Goal: Task Accomplishment & Management: Manage account settings

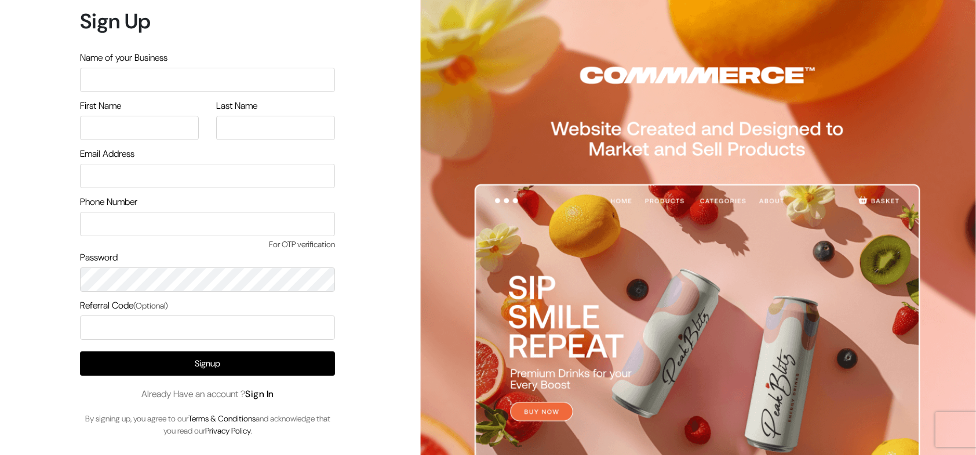
click at [255, 391] on link "Sign In" at bounding box center [259, 394] width 29 height 12
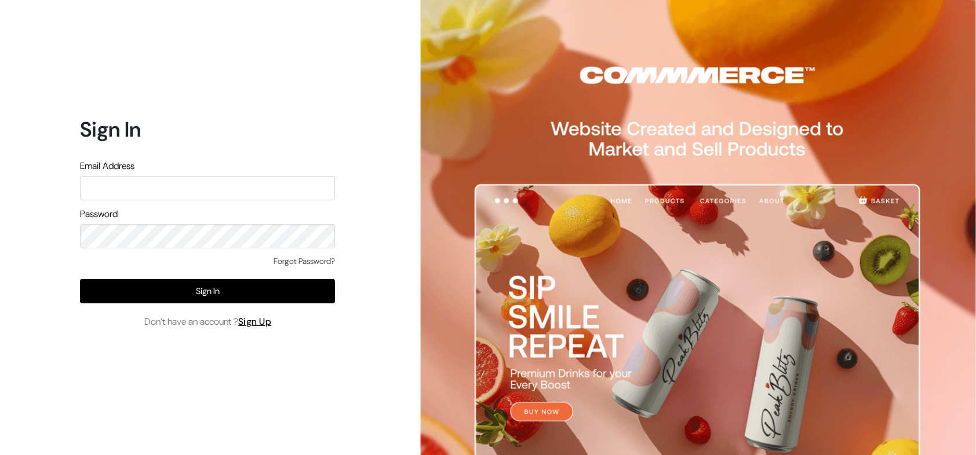
click at [193, 184] on input "text" at bounding box center [207, 188] width 255 height 24
type input "[EMAIL_ADDRESS][DOMAIN_NAME]"
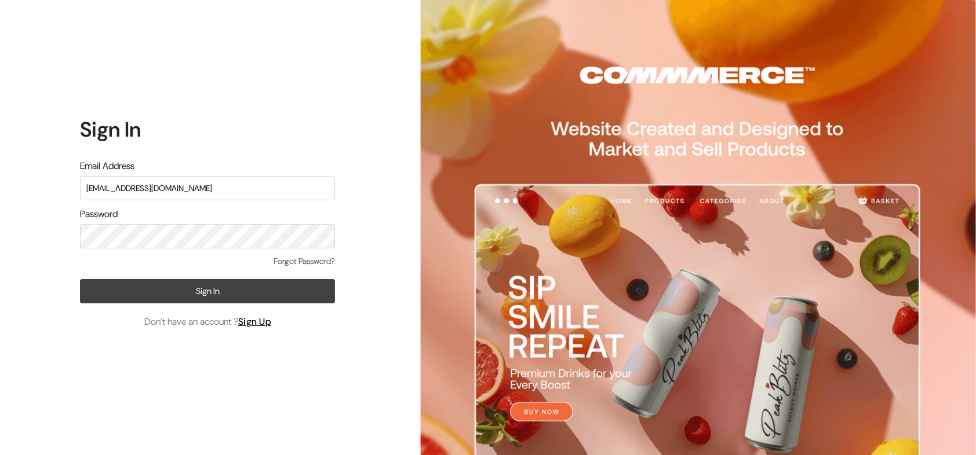
click at [263, 283] on button "Sign In" at bounding box center [207, 291] width 255 height 24
